Goal: Task Accomplishment & Management: Complete application form

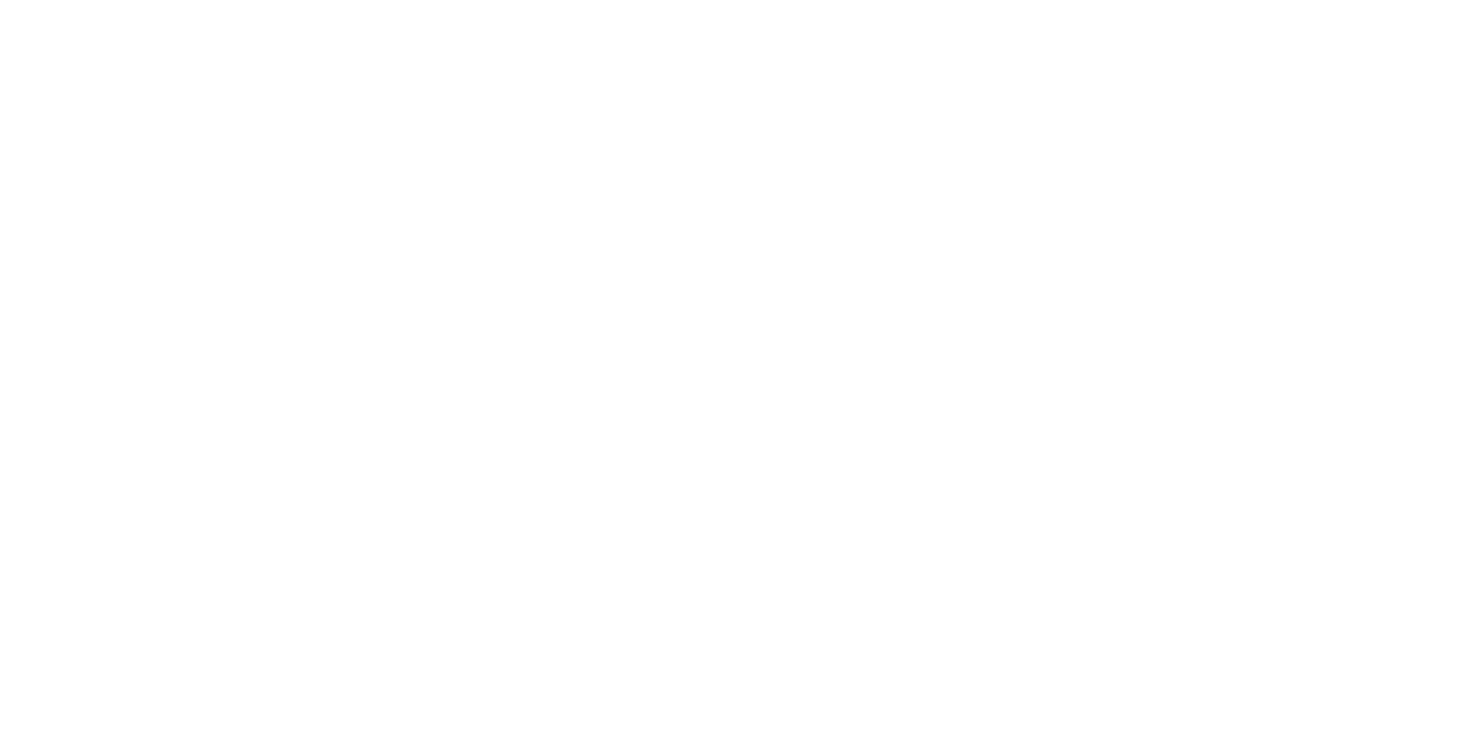
click at [598, 339] on div at bounding box center [741, 365] width 1483 height 730
click at [233, 91] on div at bounding box center [741, 365] width 1483 height 730
click at [1097, 193] on div at bounding box center [741, 365] width 1483 height 730
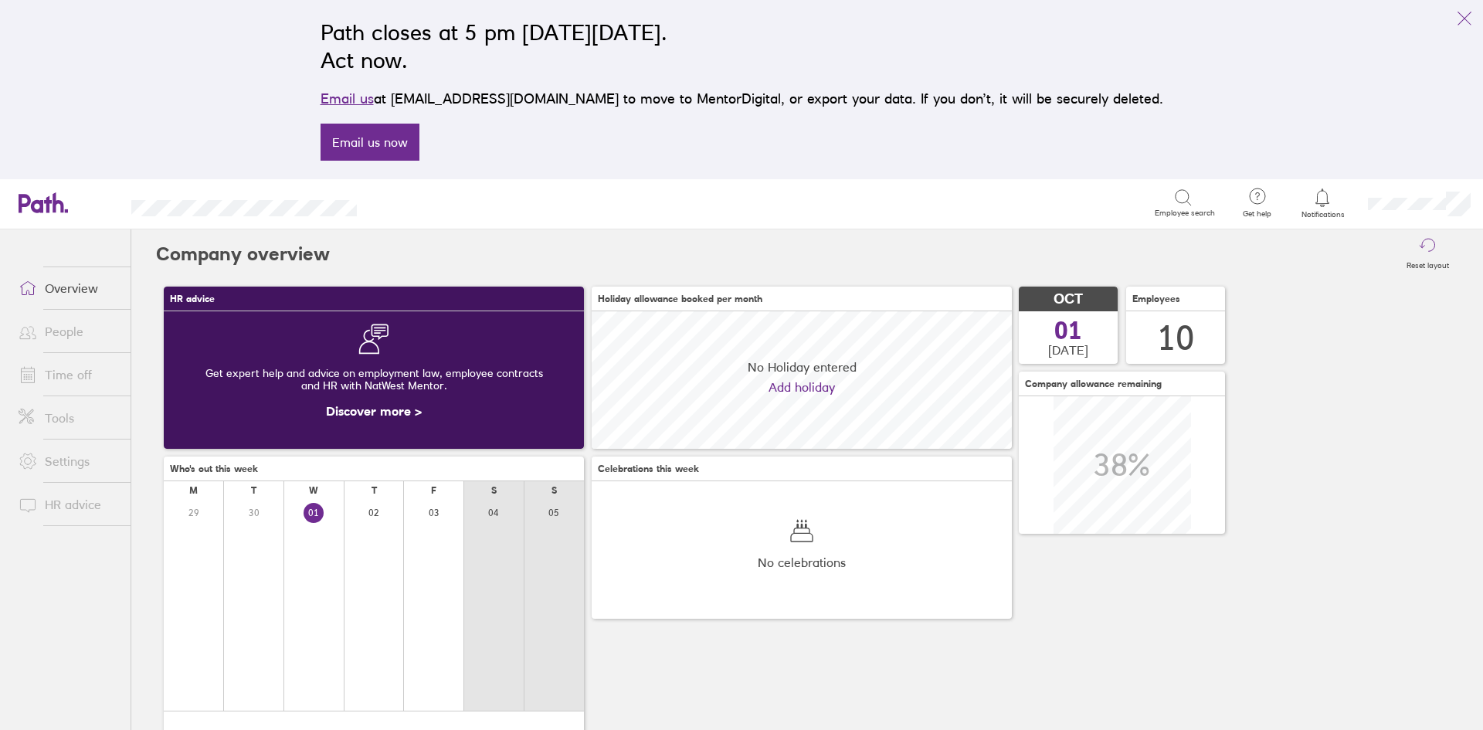
scroll to position [137, 420]
